Goal: Check status: Check status

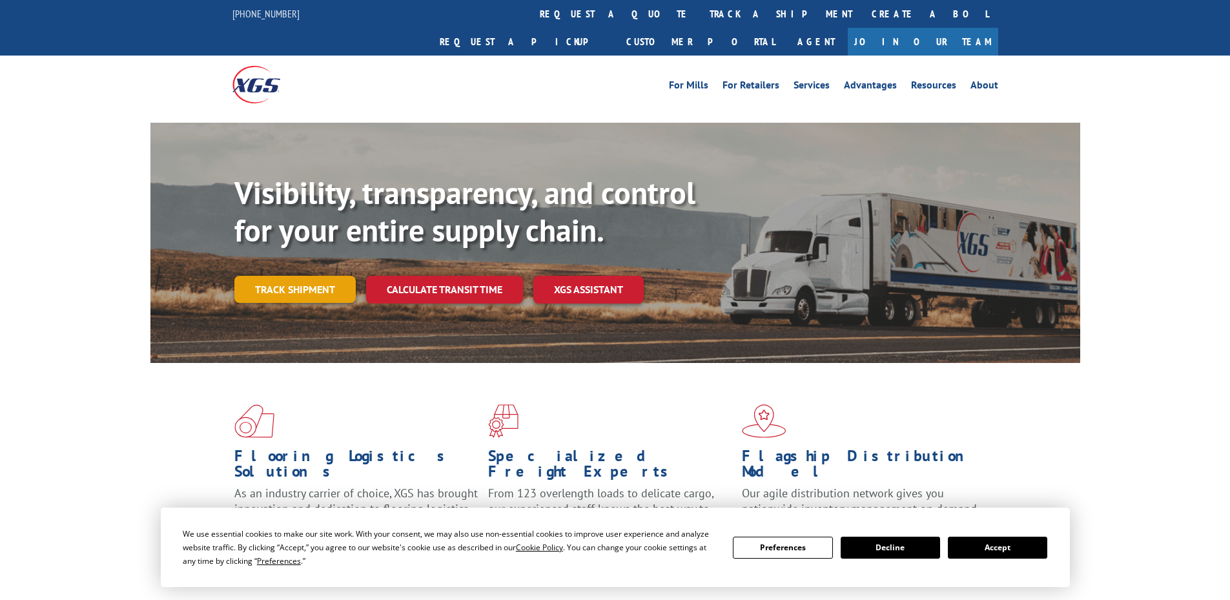
click at [288, 276] on link "Track shipment" at bounding box center [294, 289] width 121 height 27
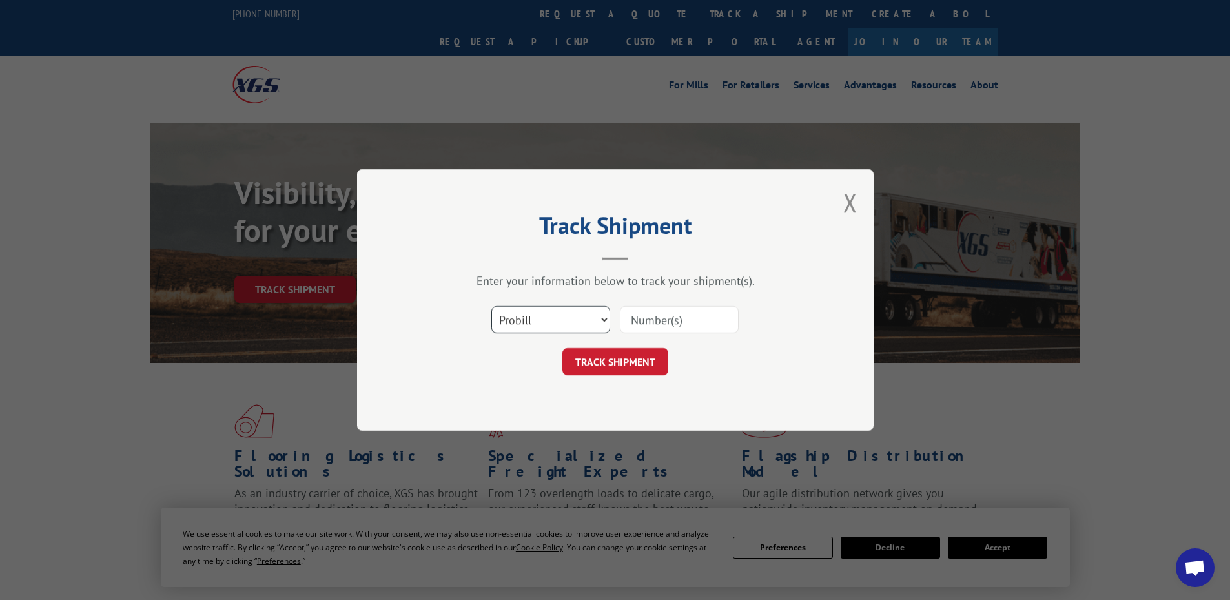
click at [557, 317] on select "Select category... Probill BOL PO" at bounding box center [550, 319] width 119 height 27
select select "po"
click at [491, 306] on select "Select category... Probill BOL PO" at bounding box center [550, 319] width 119 height 27
click at [654, 313] on input at bounding box center [679, 319] width 119 height 27
paste input "54512907"
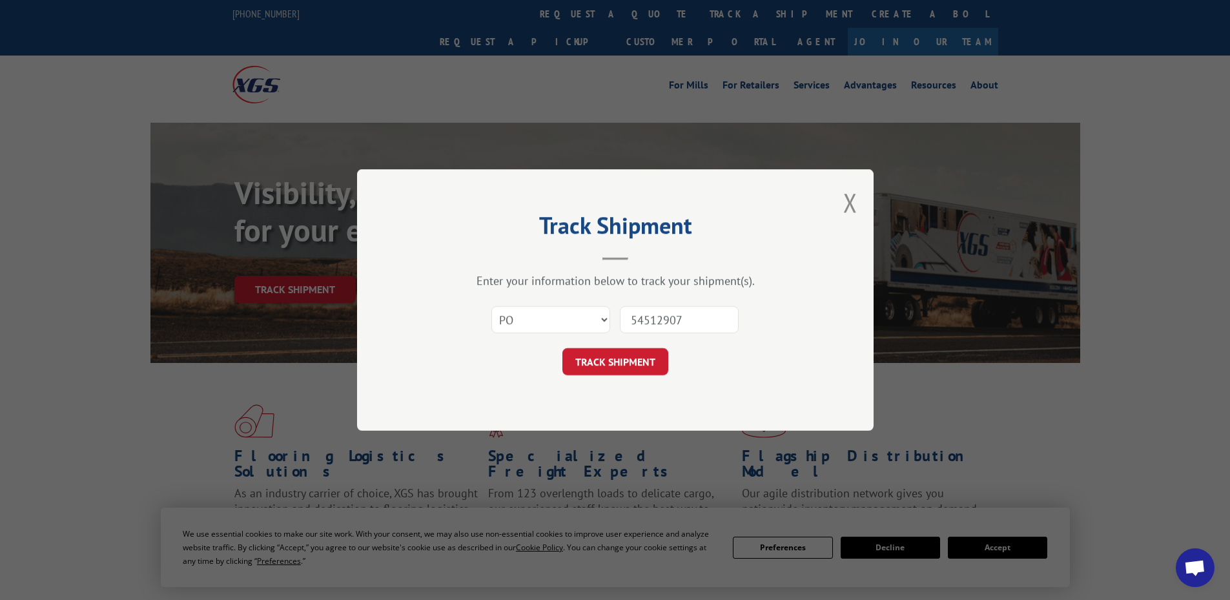
type input "54512907"
click at [563, 348] on button "TRACK SHIPMENT" at bounding box center [616, 361] width 106 height 27
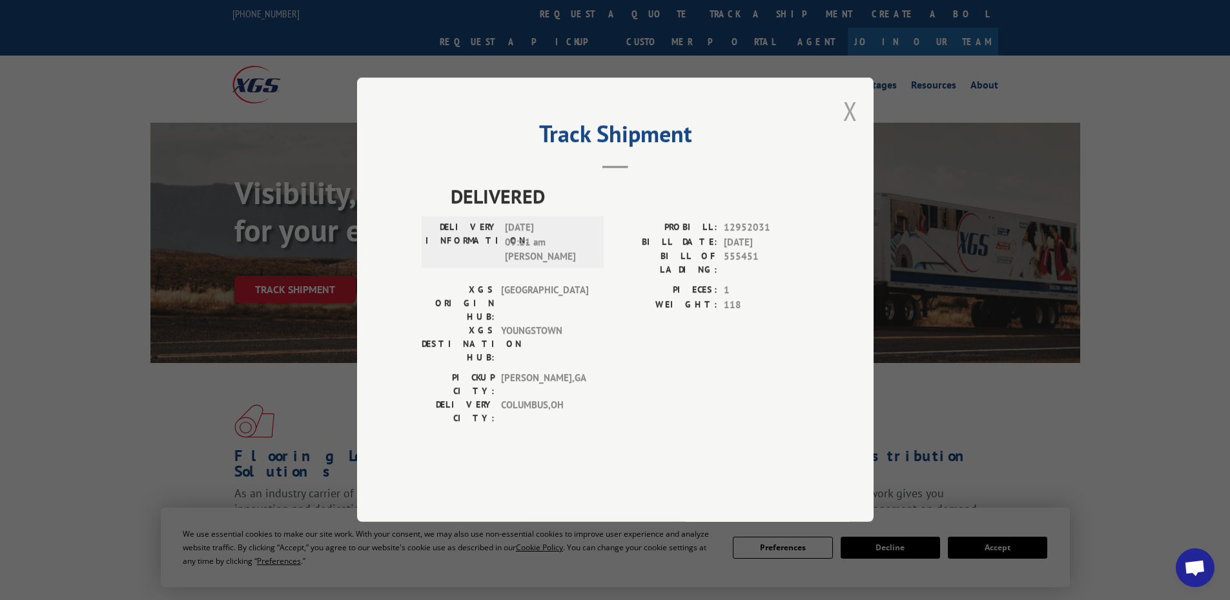
click at [851, 128] on button "Close modal" at bounding box center [850, 111] width 14 height 34
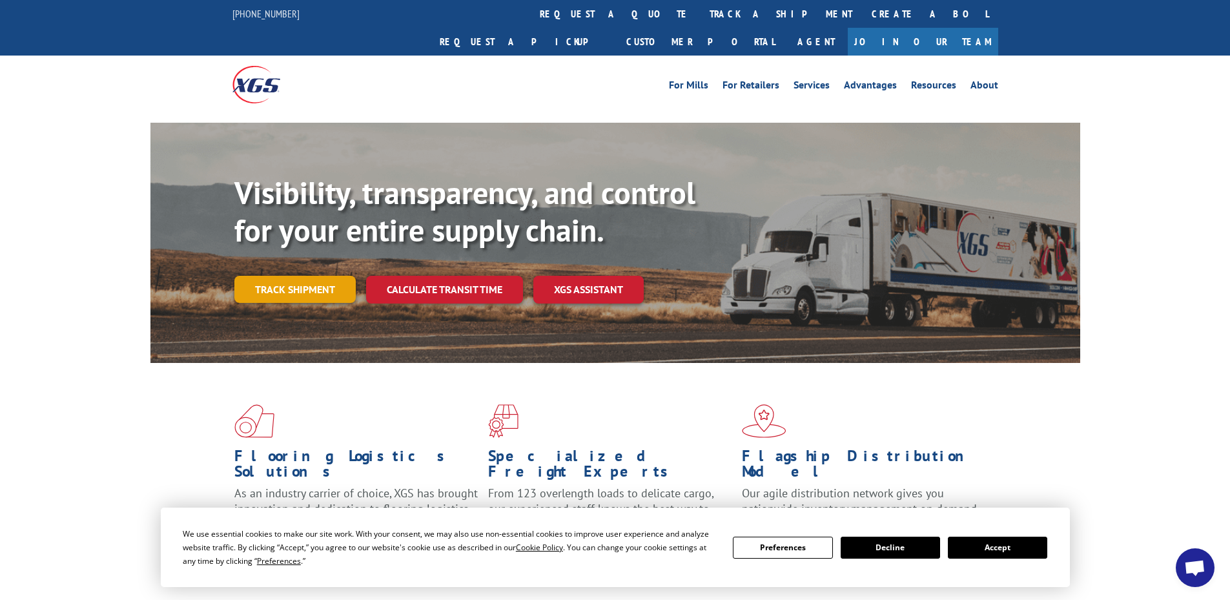
click at [347, 276] on link "Track shipment" at bounding box center [294, 289] width 121 height 27
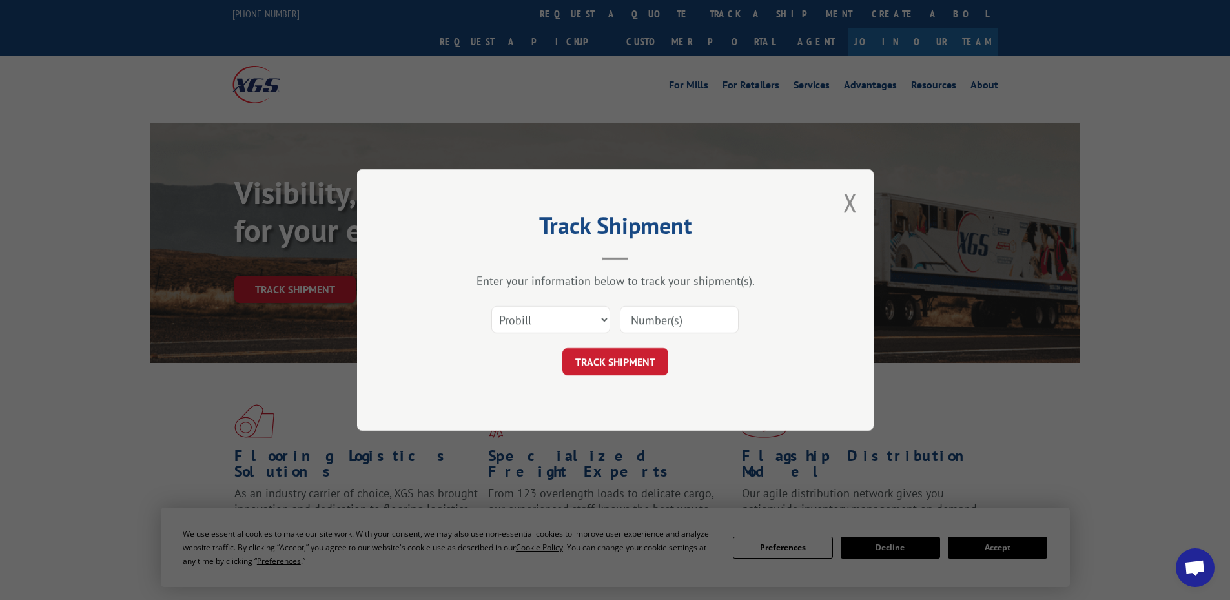
click at [583, 337] on div "Select category... Probill BOL PO" at bounding box center [615, 319] width 387 height 43
click at [583, 331] on select "Select category... Probill BOL PO" at bounding box center [550, 319] width 119 height 27
select select "bol"
click at [491, 306] on select "Select category... Probill BOL PO" at bounding box center [550, 319] width 119 height 27
click at [640, 322] on input at bounding box center [679, 319] width 119 height 27
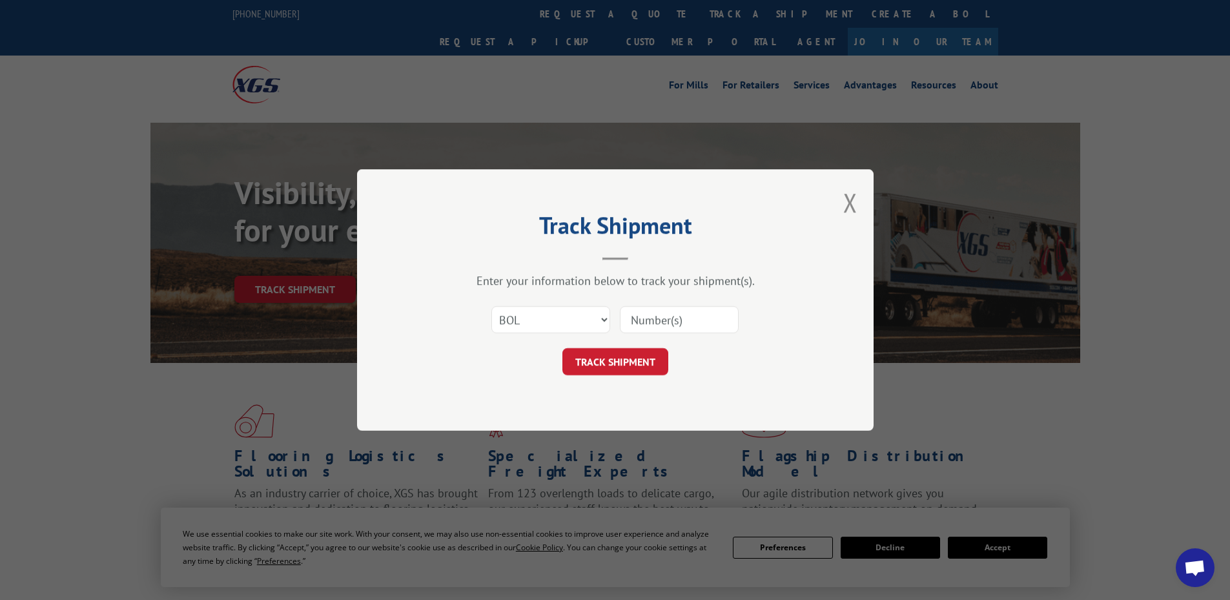
paste input "AA04923597"
type input "AA04923597"
click at [615, 372] on button "TRACK SHIPMENT" at bounding box center [616, 361] width 106 height 27
